Goal: Task Accomplishment & Management: Manage account settings

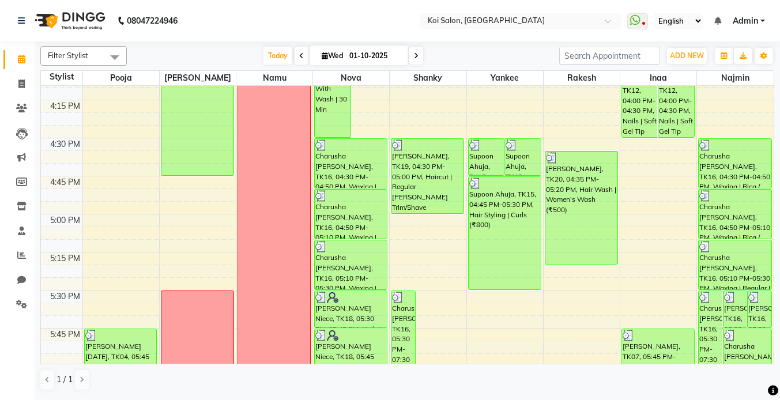
click at [417, 60] on span at bounding box center [417, 56] width 14 height 18
type input "02-10-2025"
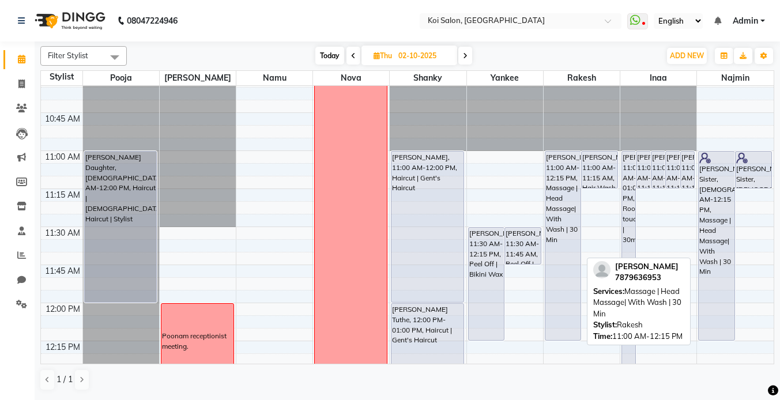
scroll to position [239, 0]
click at [561, 179] on div "[PERSON_NAME], 11:00 AM-12:15 PM, Massage | Head Massage| With Wash | 30 Min" at bounding box center [563, 246] width 35 height 189
select select "7"
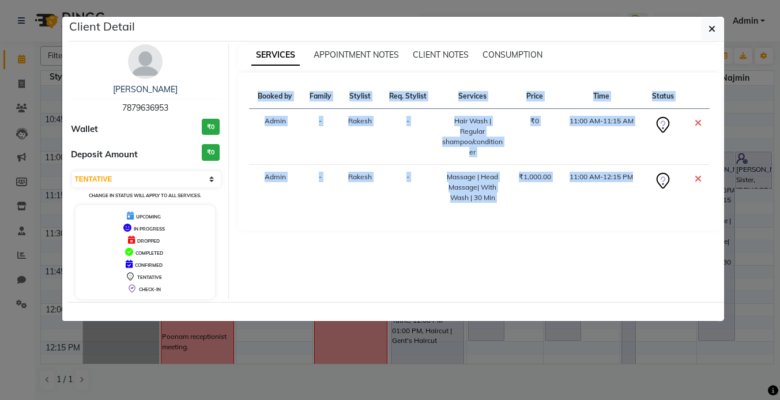
click at [561, 251] on div "Client Detail Yaksha Nazneen 7879636953 Wallet ₹0 Deposit Amount ₹0 Select CONF…" at bounding box center [391, 169] width 658 height 306
click at [711, 30] on icon "button" at bounding box center [712, 28] width 7 height 9
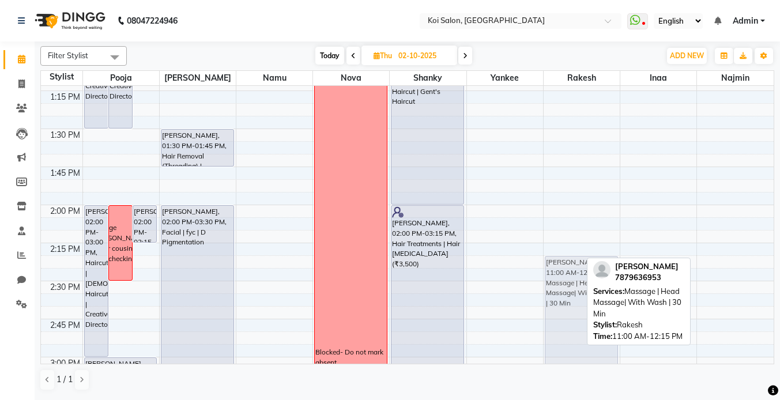
scroll to position [666, 0]
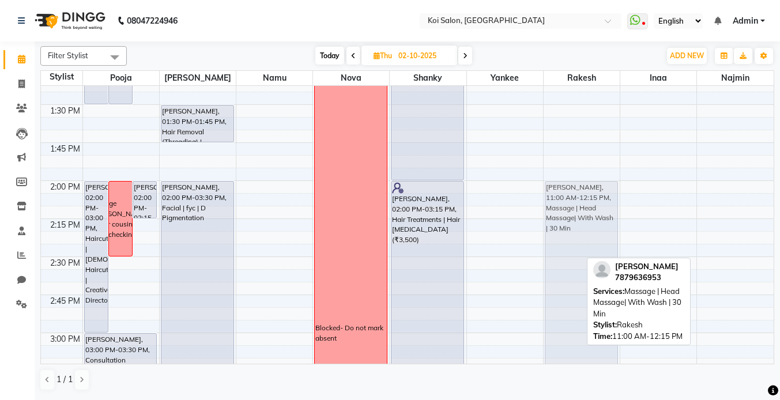
drag, startPoint x: 563, startPoint y: 170, endPoint x: 560, endPoint y: 194, distance: 25.0
click at [560, 194] on div "[PERSON_NAME], 11:00 AM-12:15 PM, Massage | Head Massage| With Wash | 30 Min Ya…" at bounding box center [582, 333] width 76 height 1827
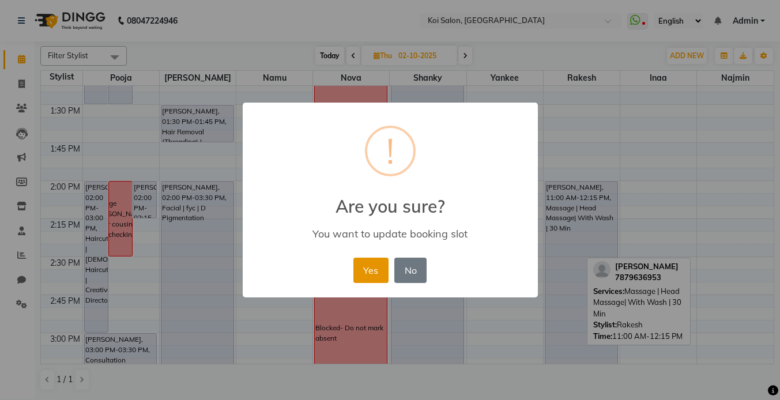
click at [373, 265] on button "Yes" at bounding box center [371, 270] width 35 height 25
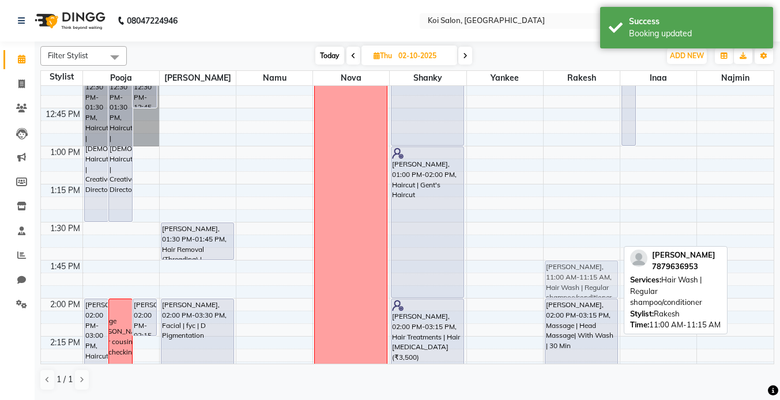
scroll to position [593, 0]
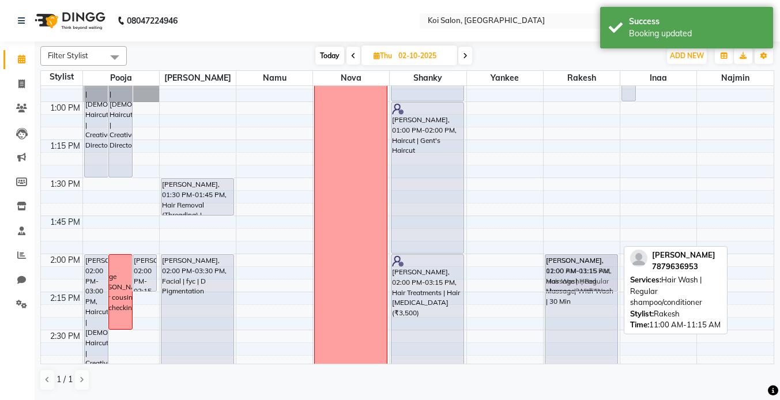
drag, startPoint x: 573, startPoint y: 259, endPoint x: 569, endPoint y: 272, distance: 13.3
click at [569, 272] on div "[PERSON_NAME], 11:00 AM-11:15 AM, Hair Wash | Regular shampoo/conditioner Yaksh…" at bounding box center [582, 406] width 76 height 1827
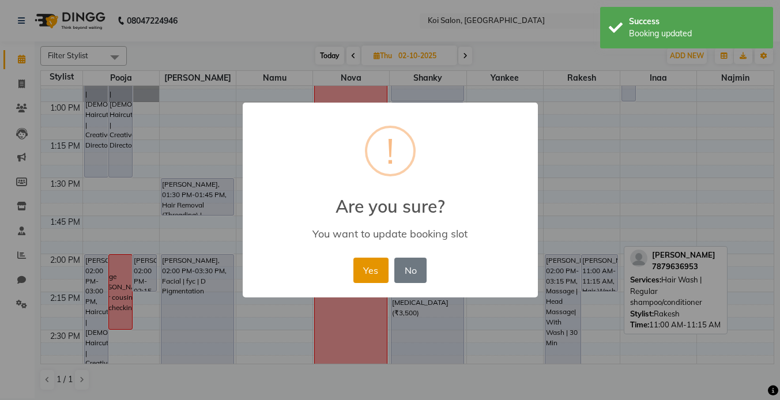
click at [368, 260] on button "Yes" at bounding box center [371, 270] width 35 height 25
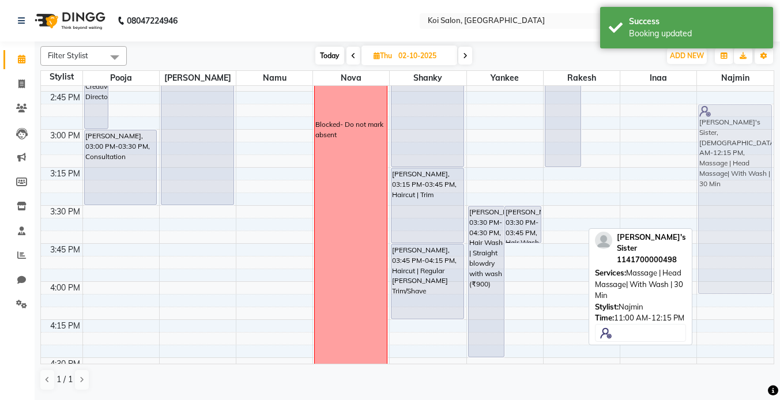
scroll to position [738, 0]
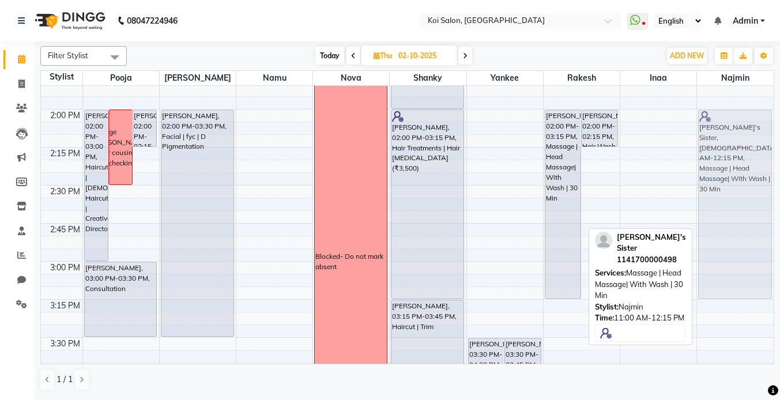
drag, startPoint x: 712, startPoint y: 226, endPoint x: 716, endPoint y: 124, distance: 102.2
click at [716, 124] on div "[PERSON_NAME]'s Sister, [DEMOGRAPHIC_DATA]:00 AM-12:15 PM, Massage | Head Massa…" at bounding box center [735, 261] width 77 height 1827
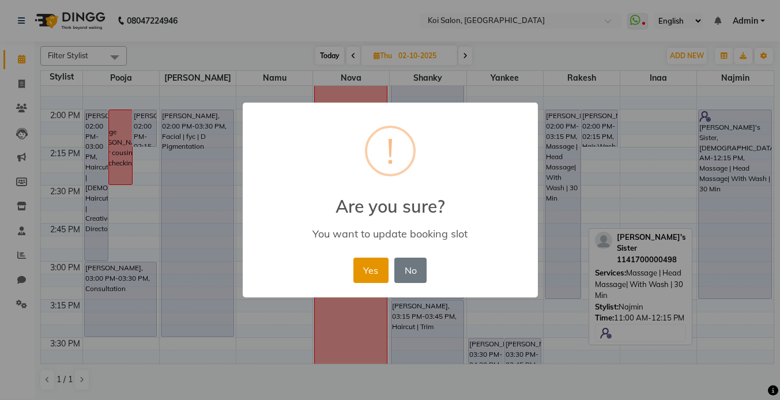
click at [368, 275] on button "Yes" at bounding box center [371, 270] width 35 height 25
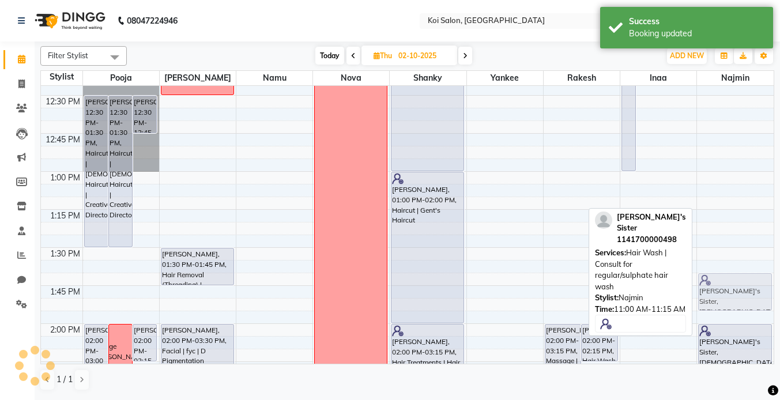
scroll to position [609, 0]
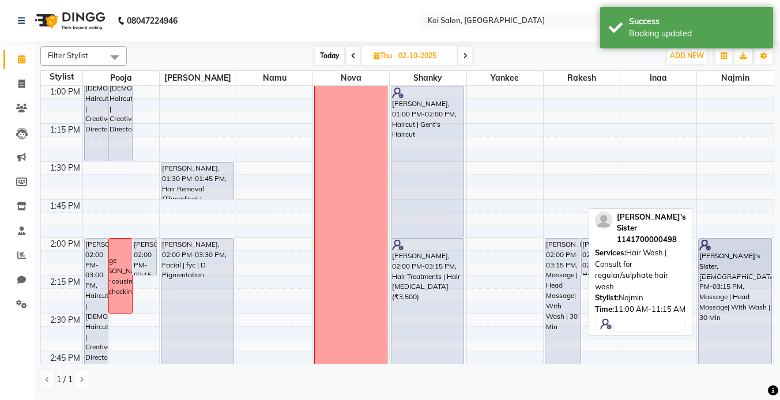
drag, startPoint x: 722, startPoint y: 192, endPoint x: 720, endPoint y: 254, distance: 62.3
click at [720, 254] on div "[PERSON_NAME]'s Sister, [DEMOGRAPHIC_DATA]:00 AM-11:15 AM, Hair Wash | Consult …" at bounding box center [735, 390] width 77 height 1827
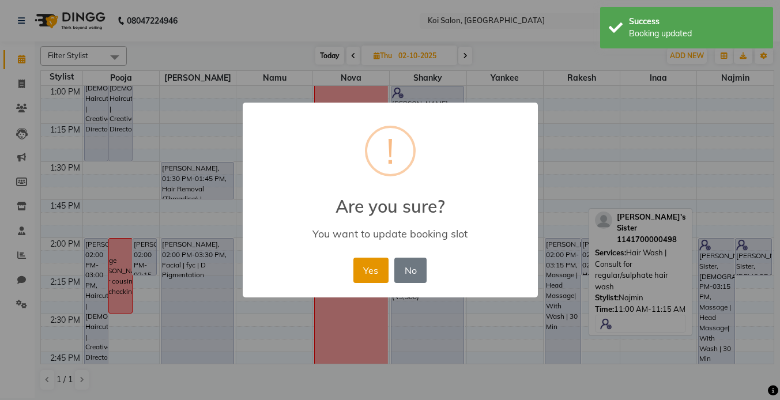
click at [367, 269] on button "Yes" at bounding box center [371, 270] width 35 height 25
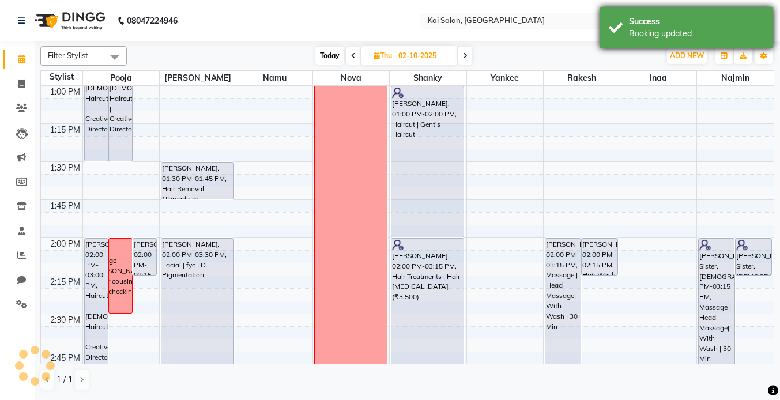
click at [621, 32] on div "Success Booking updated" at bounding box center [686, 28] width 173 height 42
